Goal: Task Accomplishment & Management: Manage account settings

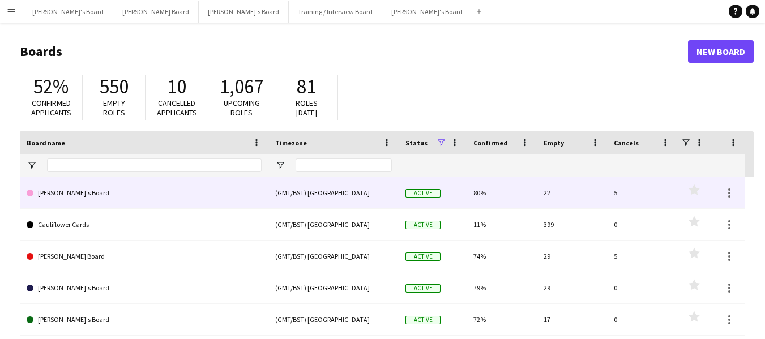
click at [69, 196] on link "[PERSON_NAME]'s Board" at bounding box center [144, 193] width 235 height 32
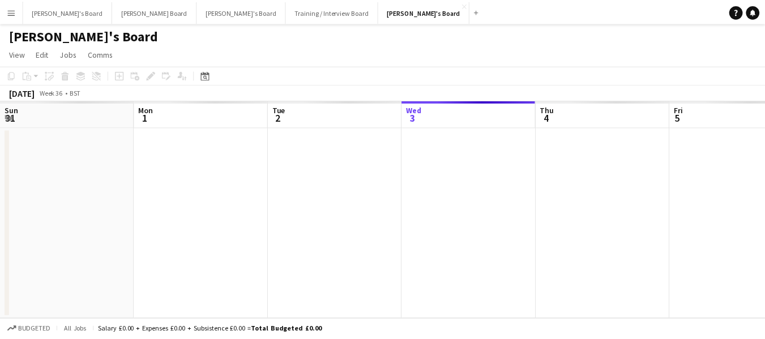
scroll to position [0, 271]
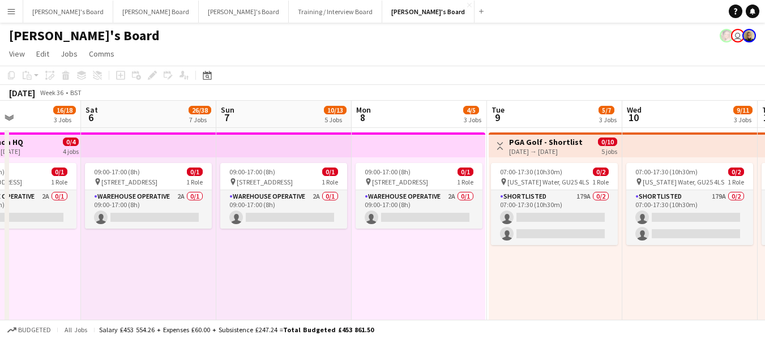
drag, startPoint x: 460, startPoint y: 118, endPoint x: 134, endPoint y: 127, distance: 326.3
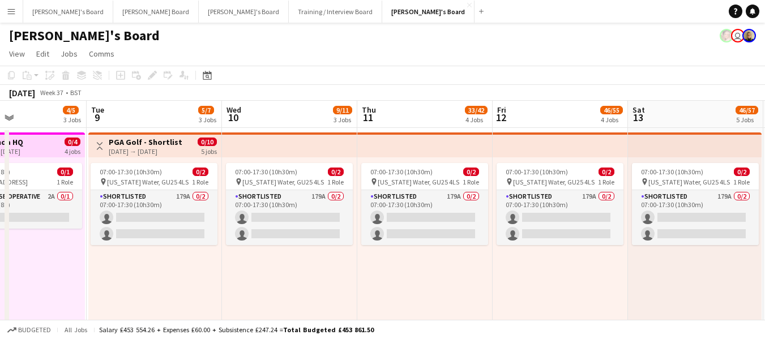
scroll to position [0, 375]
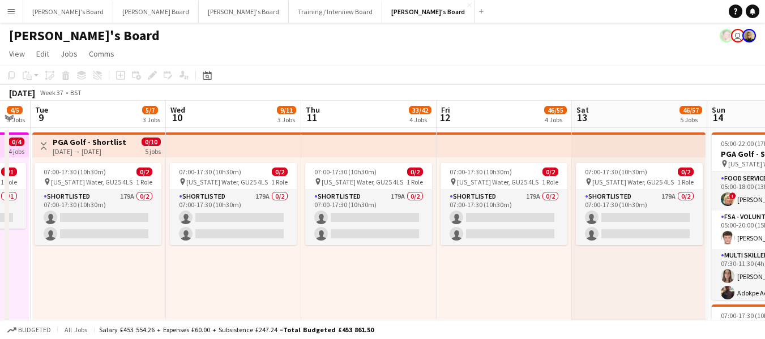
drag, startPoint x: 604, startPoint y: 125, endPoint x: 132, endPoint y: 135, distance: 471.8
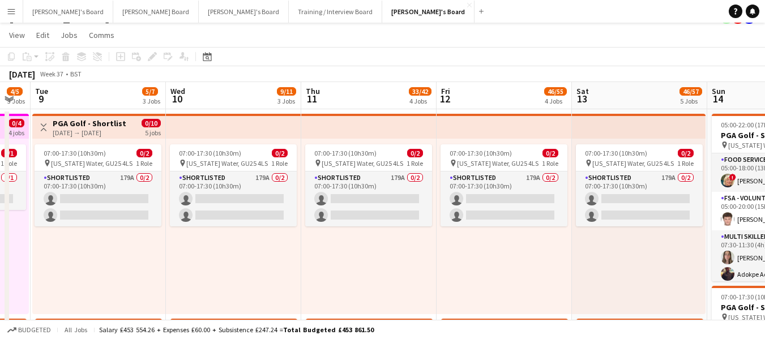
scroll to position [0, 0]
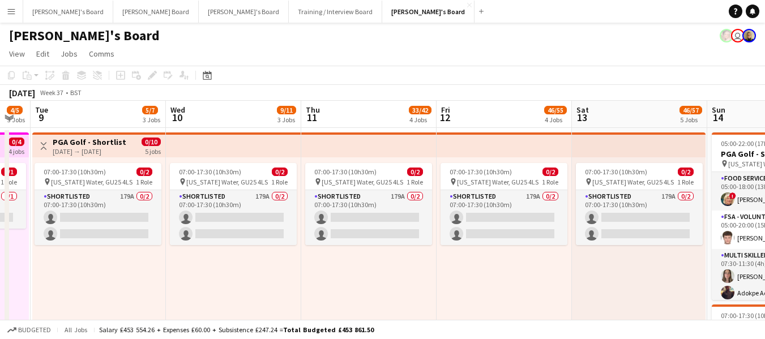
drag, startPoint x: 579, startPoint y: 90, endPoint x: 498, endPoint y: 87, distance: 81.0
click at [498, 87] on div "[DATE] Week 37 • BST" at bounding box center [382, 93] width 765 height 16
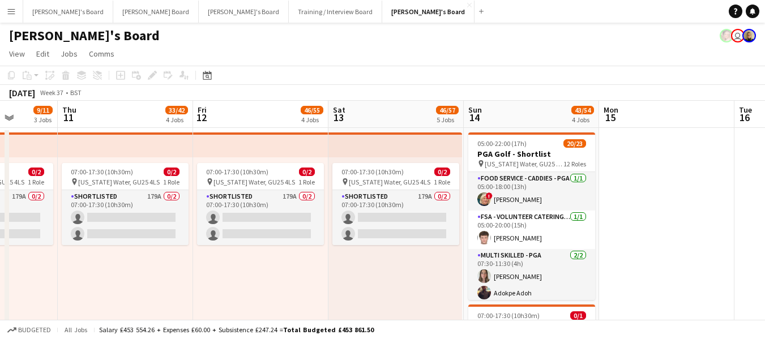
scroll to position [0, 397]
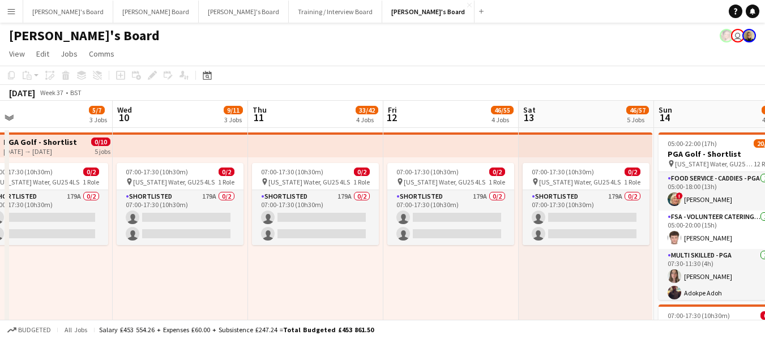
drag, startPoint x: 605, startPoint y: 112, endPoint x: 552, endPoint y: 129, distance: 56.0
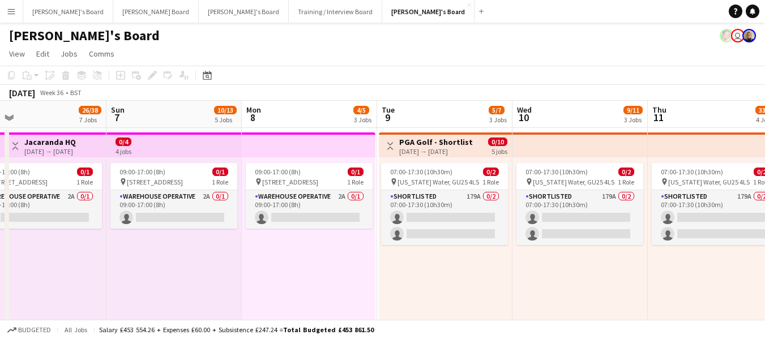
drag, startPoint x: 149, startPoint y: 110, endPoint x: 435, endPoint y: 134, distance: 286.9
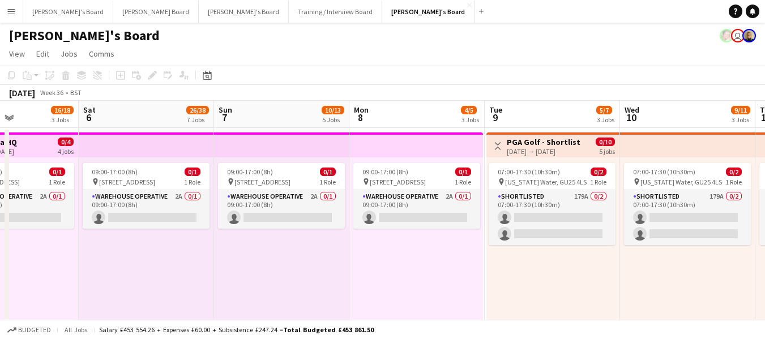
scroll to position [0, 325]
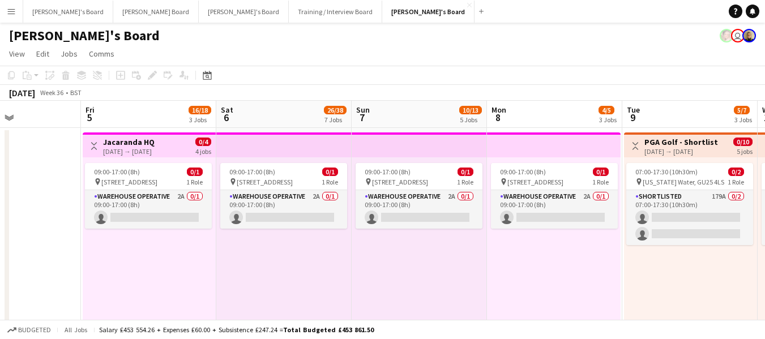
drag, startPoint x: 153, startPoint y: 118, endPoint x: 399, endPoint y: 136, distance: 246.4
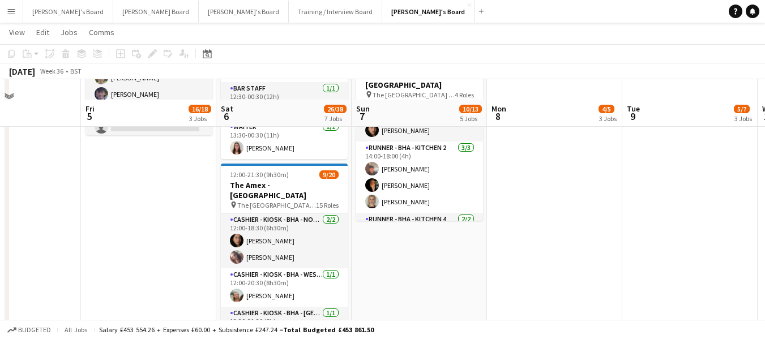
scroll to position [566, 0]
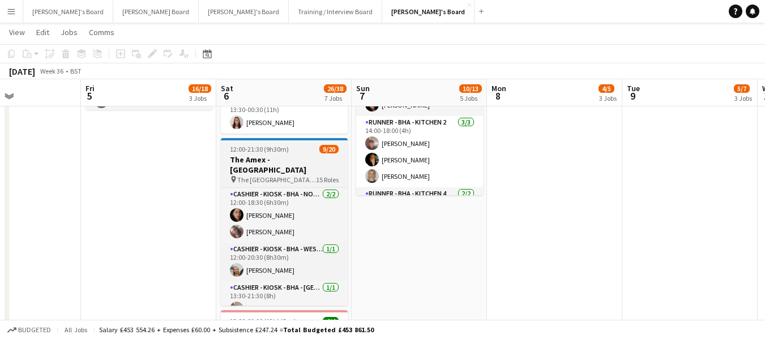
click at [260, 152] on span "12:00-21:30 (9h30m)" at bounding box center [259, 149] width 59 height 8
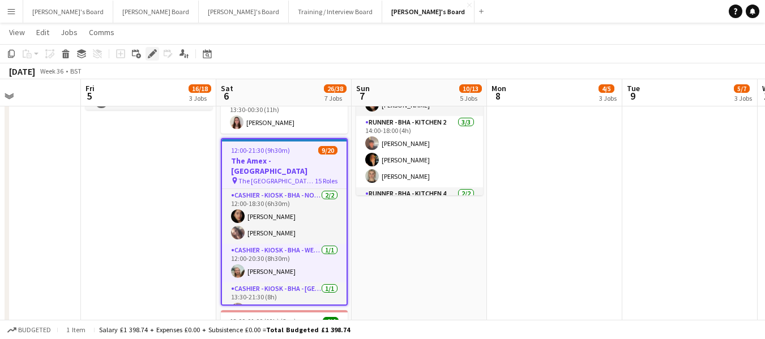
click at [153, 50] on icon "Edit" at bounding box center [152, 53] width 9 height 9
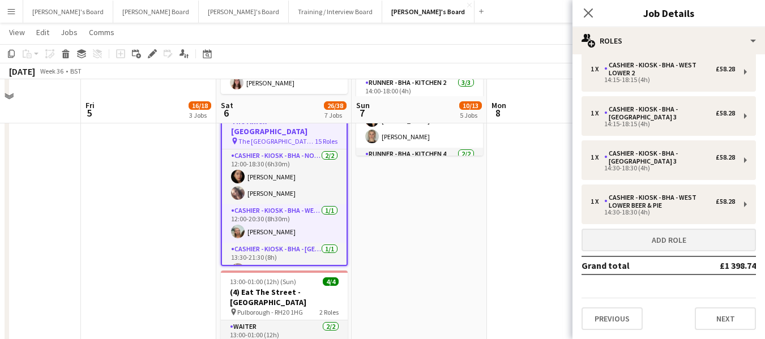
scroll to position [623, 0]
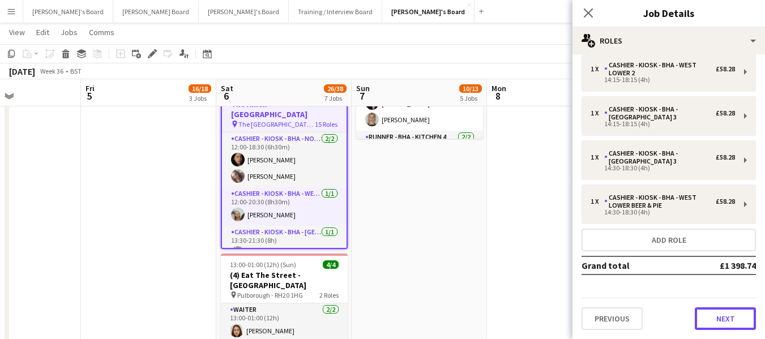
click at [716, 317] on button "Next" at bounding box center [725, 318] width 61 height 23
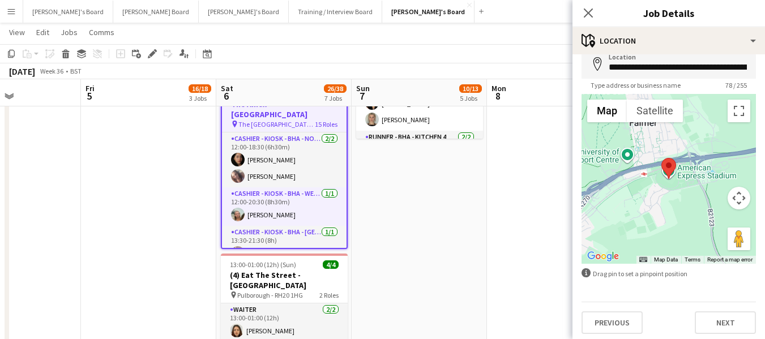
scroll to position [61, 0]
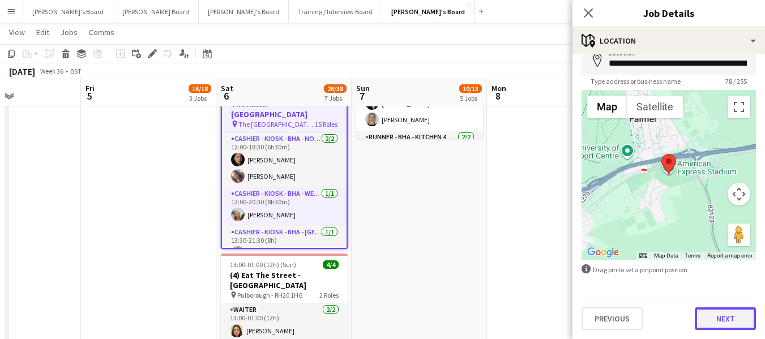
click at [729, 313] on button "Next" at bounding box center [725, 318] width 61 height 23
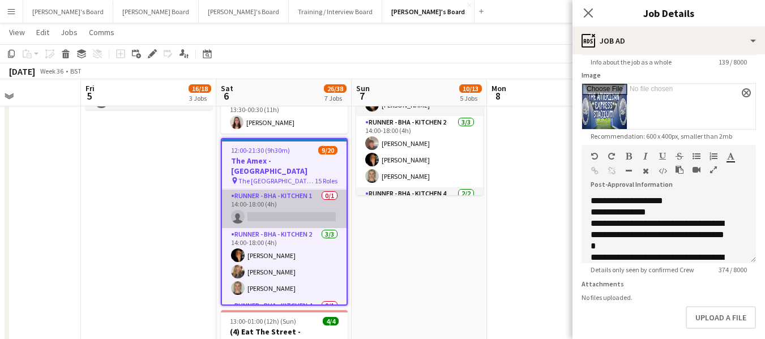
scroll to position [113, 0]
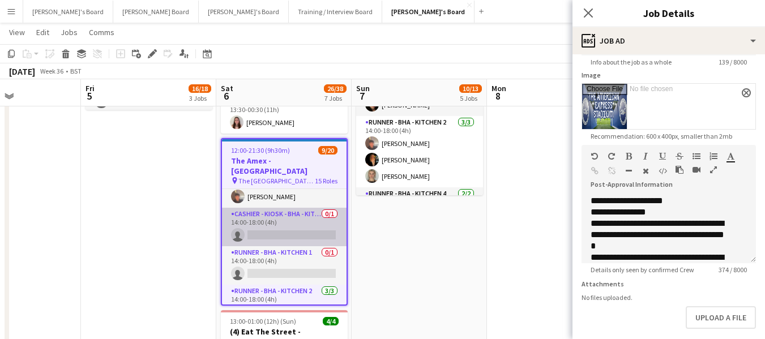
click at [255, 208] on app-card-role "Cashier - Kiosk - BHA - Kitchen 4 0/1 14:00-18:00 (4h) single-neutral-actions" at bounding box center [284, 227] width 125 height 39
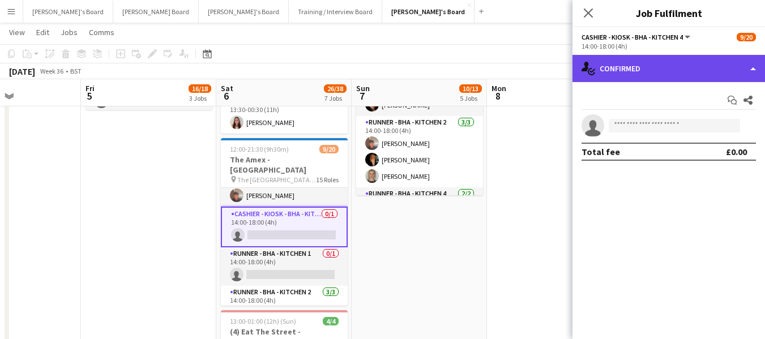
click at [708, 61] on div "single-neutral-actions-check-2 Confirmed" at bounding box center [668, 68] width 193 height 27
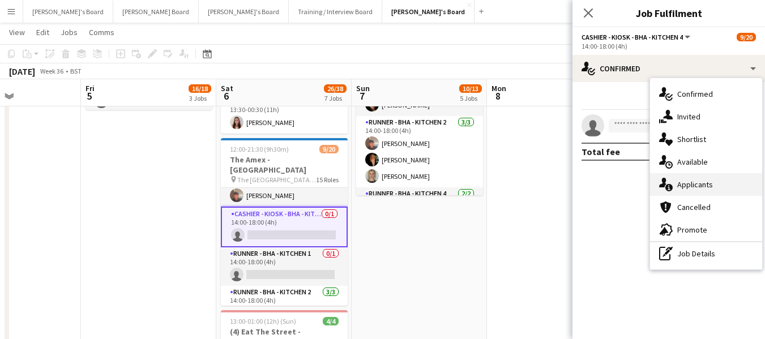
click at [678, 181] on span "Applicants" at bounding box center [695, 184] width 36 height 10
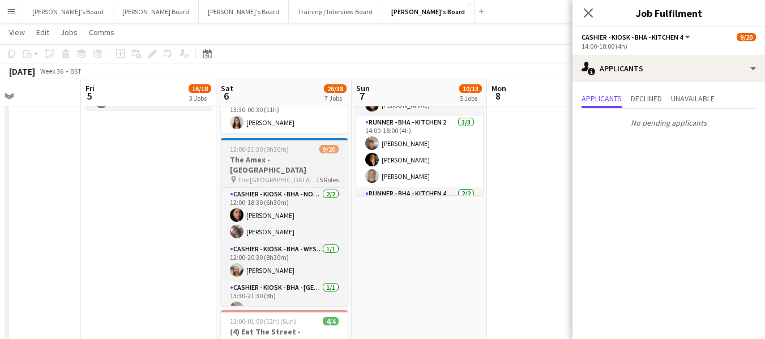
scroll to position [0, 324]
click at [262, 153] on app-job-card "12:00-21:30 (9h30m) 9/20 The Amex - [GEOGRAPHIC_DATA] pin The [GEOGRAPHIC_DATA]…" at bounding box center [284, 222] width 127 height 168
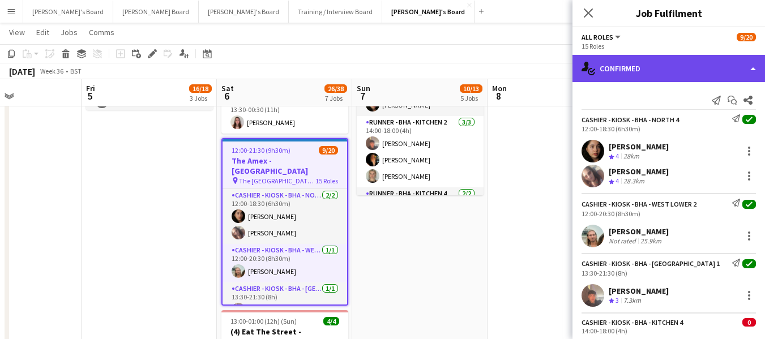
click at [695, 67] on div "single-neutral-actions-check-2 Confirmed" at bounding box center [668, 68] width 193 height 27
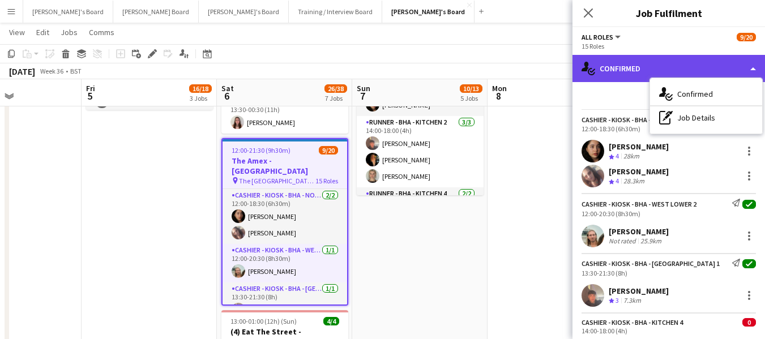
click at [642, 72] on div "single-neutral-actions-check-2 Confirmed" at bounding box center [668, 68] width 193 height 27
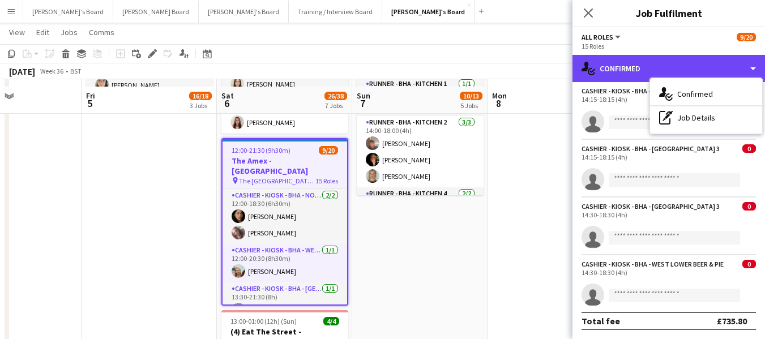
scroll to position [623, 0]
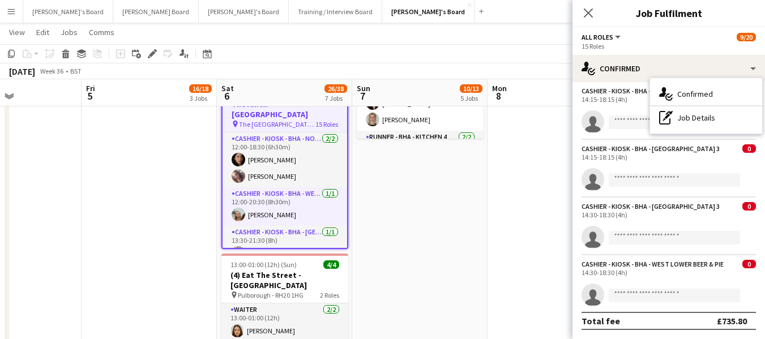
click at [529, 44] on app-page-menu "View Day view expanded Day view collapsed Month view Date picker Jump to [DATE]…" at bounding box center [382, 34] width 765 height 22
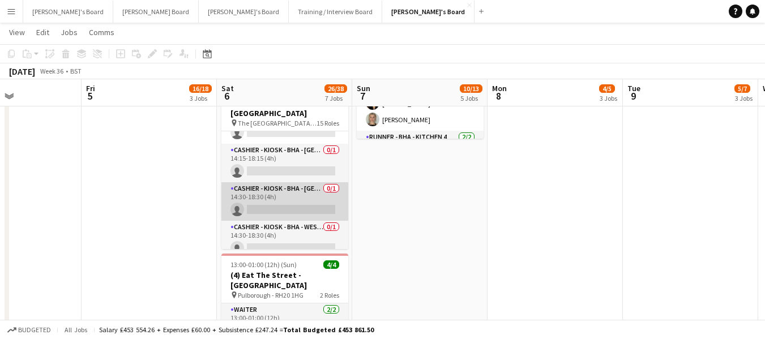
click at [260, 182] on app-card-role "Cashier - Kiosk - BHA - West Lower 3 0/1 14:30-18:30 (4h) single-neutral-actions" at bounding box center [284, 201] width 127 height 39
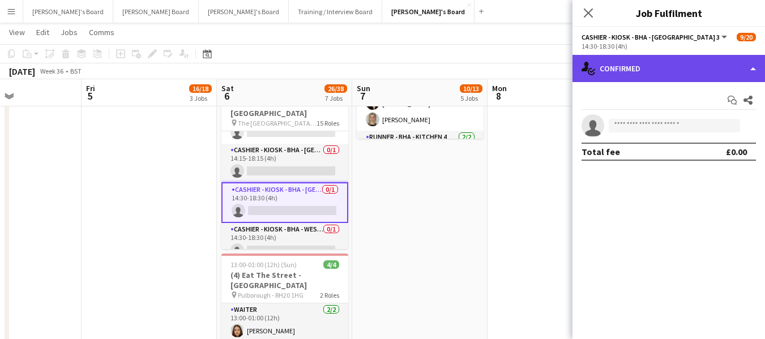
click at [678, 64] on div "single-neutral-actions-check-2 Confirmed" at bounding box center [668, 68] width 193 height 27
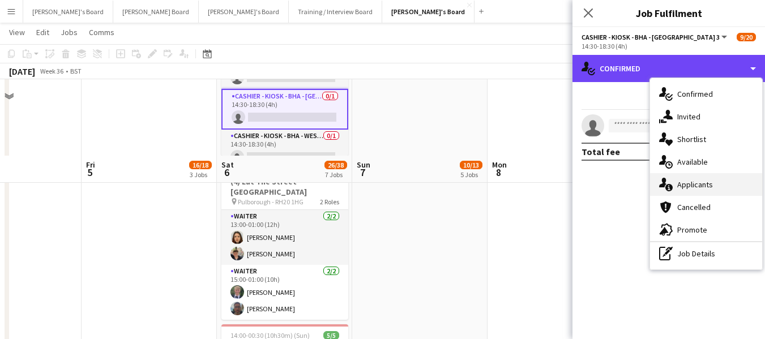
scroll to position [793, 0]
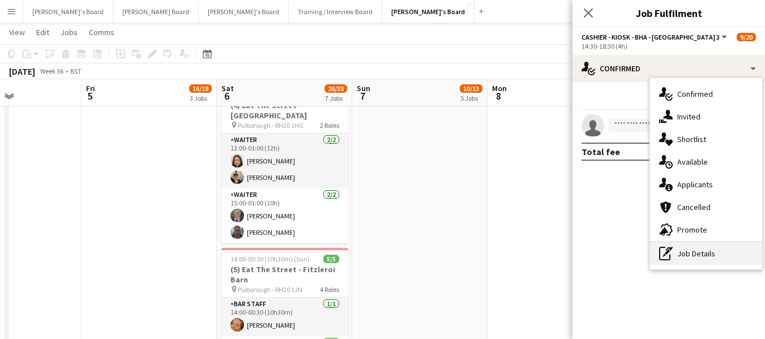
click at [686, 249] on div "pen-write Job Details" at bounding box center [706, 253] width 112 height 23
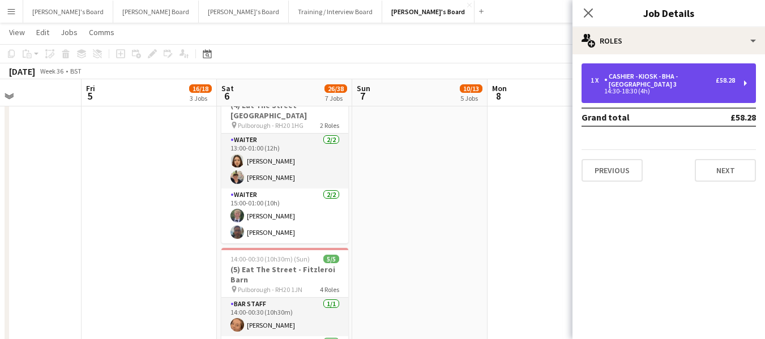
click at [653, 79] on div "Cashier - Kiosk - BHA - [GEOGRAPHIC_DATA] 3" at bounding box center [660, 80] width 112 height 16
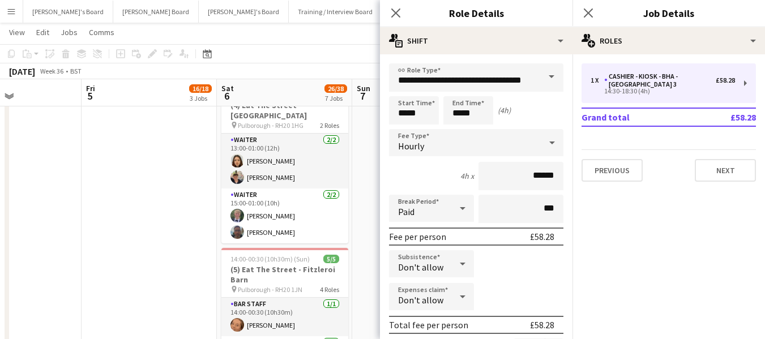
click at [395, 10] on icon "Close pop-in" at bounding box center [395, 12] width 9 height 9
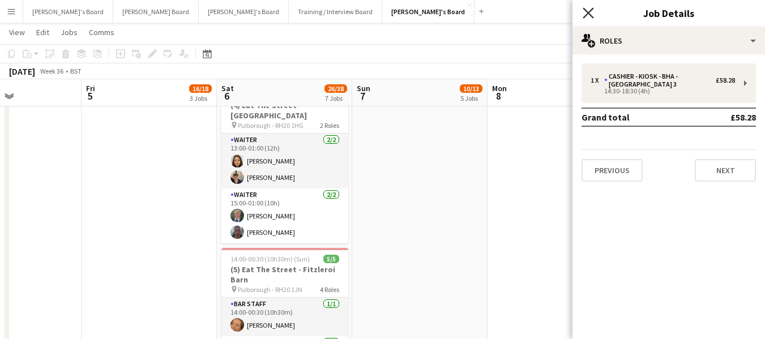
click at [583, 13] on icon "Close pop-in" at bounding box center [588, 12] width 11 height 11
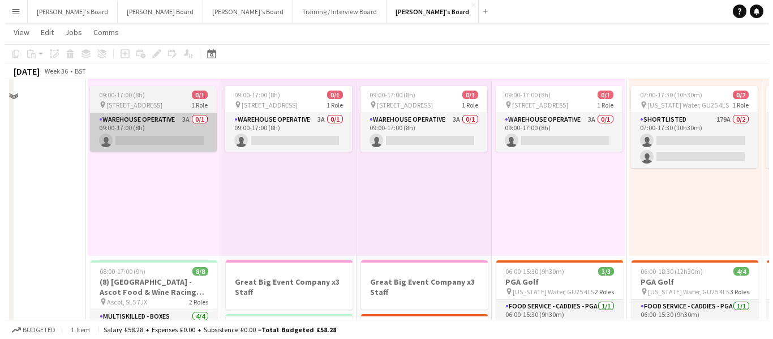
scroll to position [0, 0]
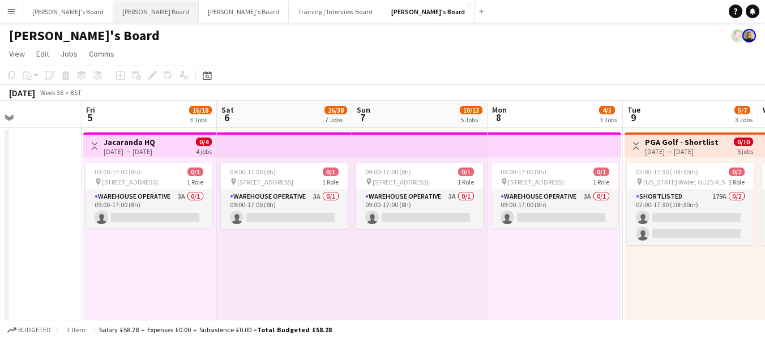
click at [113, 8] on button "[PERSON_NAME] Board Close" at bounding box center [156, 12] width 86 height 22
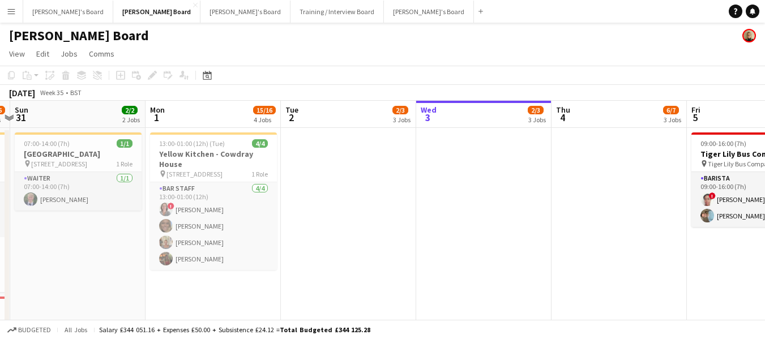
drag, startPoint x: 304, startPoint y: 109, endPoint x: 577, endPoint y: 127, distance: 274.1
